Goal: Find contact information: Find contact information

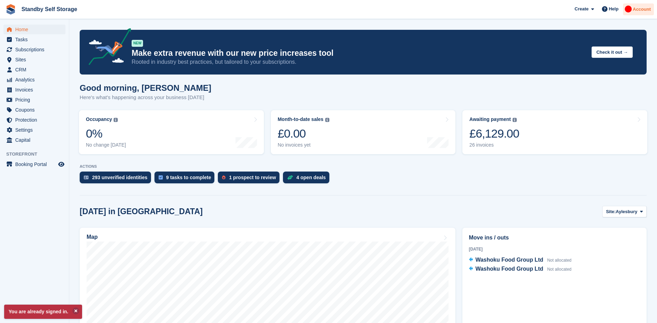
click at [644, 9] on span "Account" at bounding box center [642, 9] width 18 height 7
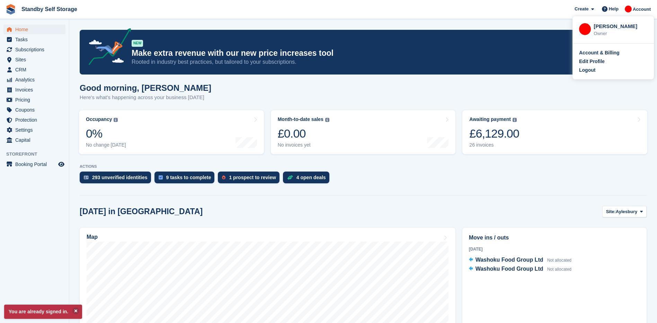
drag, startPoint x: 361, startPoint y: 84, endPoint x: 352, endPoint y: 84, distance: 9.4
click at [358, 84] on div "Good morning, Aaron Here's what's happening across your business today" at bounding box center [363, 96] width 567 height 27
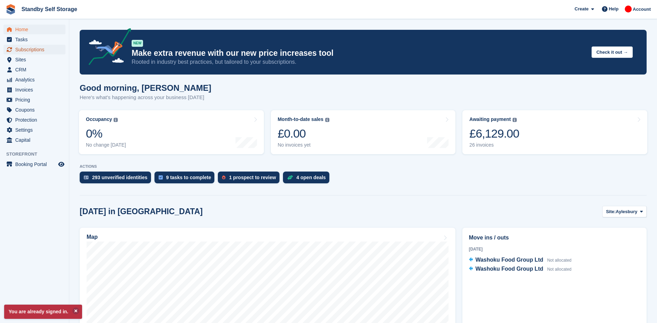
click at [35, 52] on span "Subscriptions" at bounding box center [36, 50] width 42 height 10
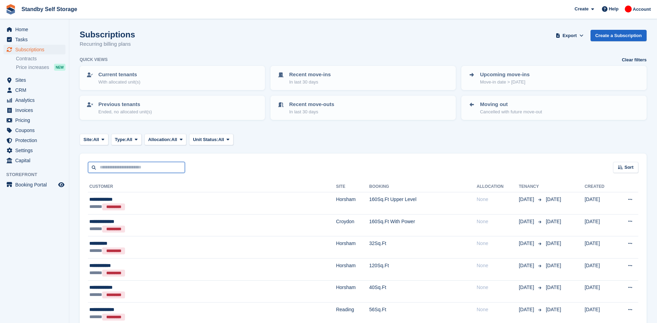
drag, startPoint x: 139, startPoint y: 168, endPoint x: 143, endPoint y: 167, distance: 3.9
click at [141, 168] on input "text" at bounding box center [136, 167] width 97 height 11
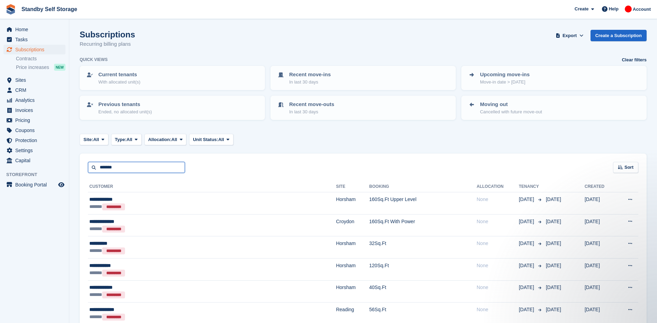
type input "*******"
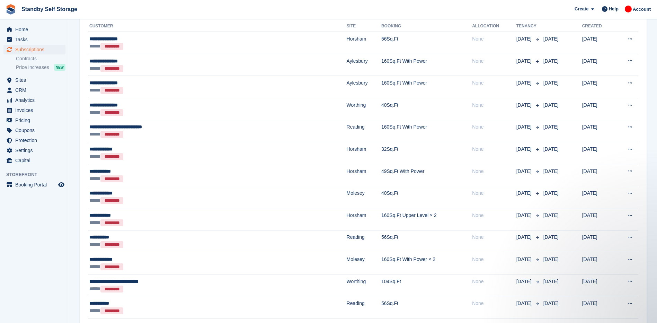
scroll to position [20, 0]
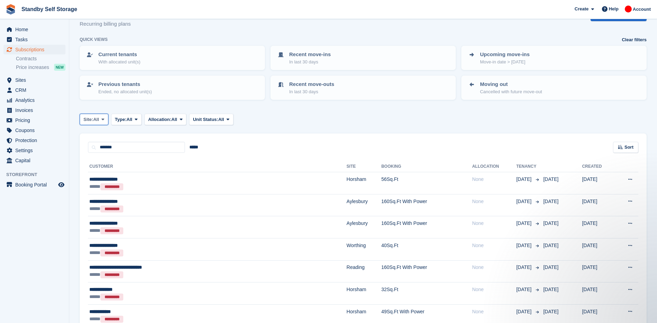
click at [95, 121] on span "All" at bounding box center [96, 119] width 6 height 7
click at [103, 235] on link "Worthing" at bounding box center [113, 235] width 60 height 12
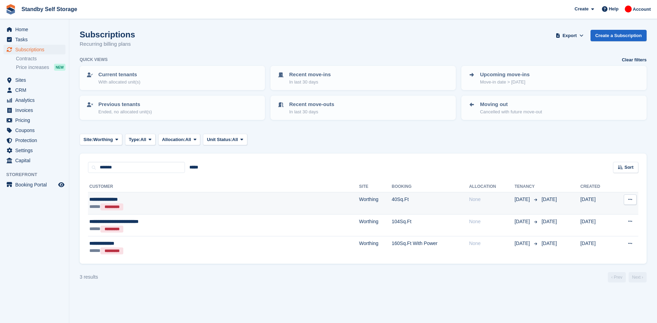
click at [196, 203] on div "***** *********" at bounding box center [168, 206] width 159 height 7
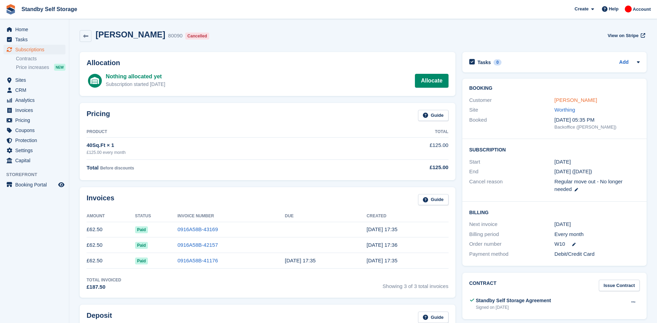
click at [572, 100] on link "[PERSON_NAME]" at bounding box center [576, 100] width 43 height 6
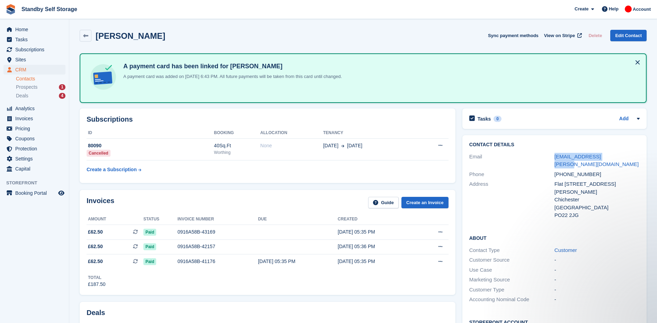
drag, startPoint x: 611, startPoint y: 155, endPoint x: 551, endPoint y: 154, distance: 59.9
click at [551, 154] on div "Email [EMAIL_ADDRESS][PERSON_NAME][DOMAIN_NAME]" at bounding box center [554, 161] width 170 height 18
copy div "[EMAIL_ADDRESS][PERSON_NAME][DOMAIN_NAME]"
drag, startPoint x: 586, startPoint y: 213, endPoint x: 546, endPoint y: 183, distance: 50.2
click at [546, 183] on div "Contact Details Email [EMAIL_ADDRESS][PERSON_NAME][DOMAIN_NAME] Phone [PHONE_NU…" at bounding box center [554, 181] width 184 height 92
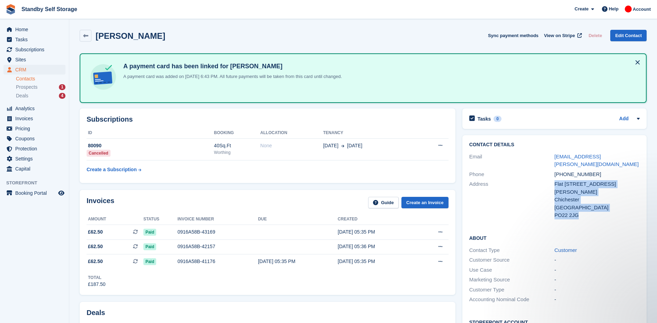
copy div "[STREET_ADDRESS][PERSON_NAME]"
